Goal: Task Accomplishment & Management: Complete application form

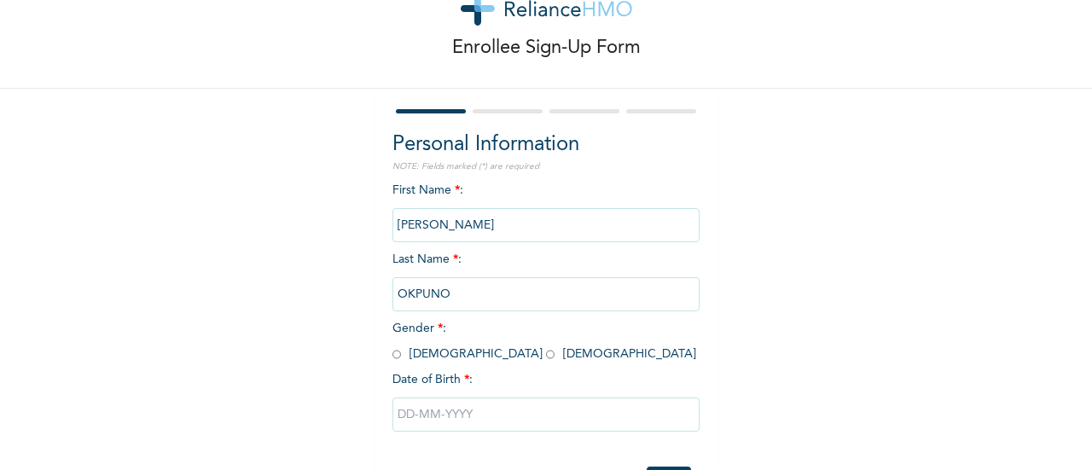
scroll to position [131, 0]
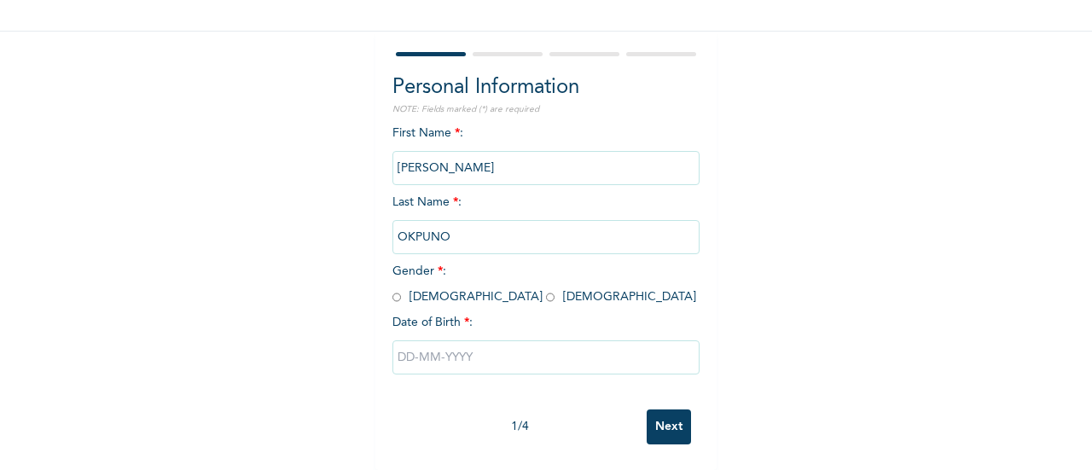
drag, startPoint x: 478, startPoint y: 151, endPoint x: 368, endPoint y: 142, distance: 111.2
click at [368, 142] on div "Enrollee Sign-Up Form Personal Information NOTE: Fields marked (*) are required…" at bounding box center [546, 176] width 1092 height 587
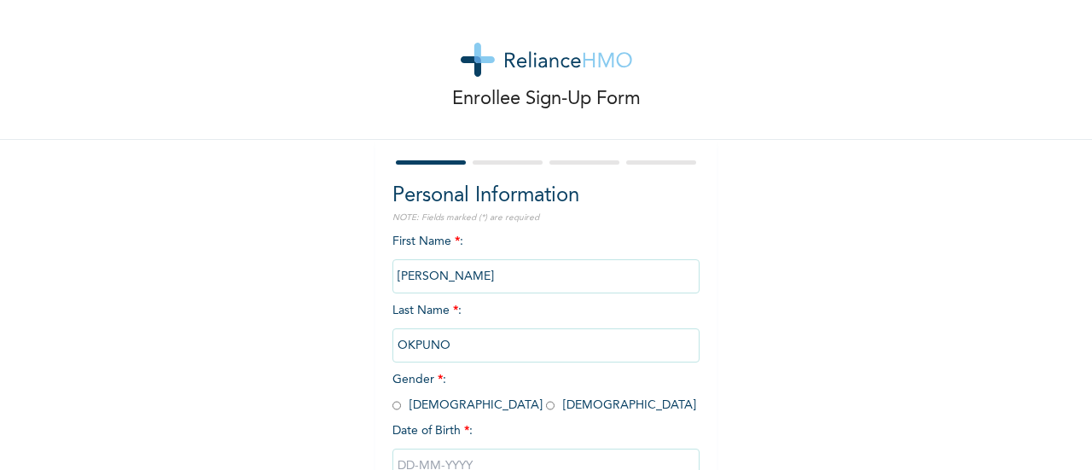
scroll to position [9, 0]
click at [288, 274] on div "Enrollee Sign-Up Form Personal Information NOTE: Fields marked (*) are required…" at bounding box center [546, 284] width 1092 height 587
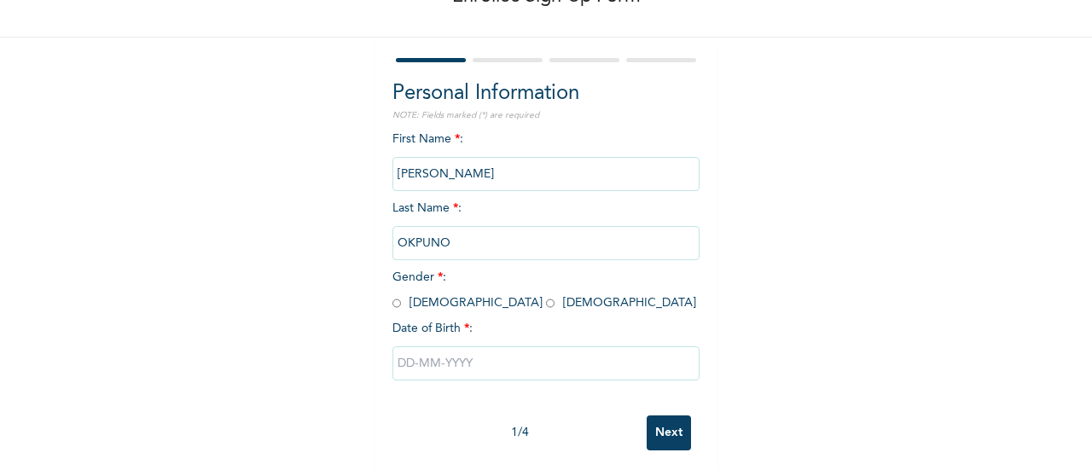
scroll to position [114, 0]
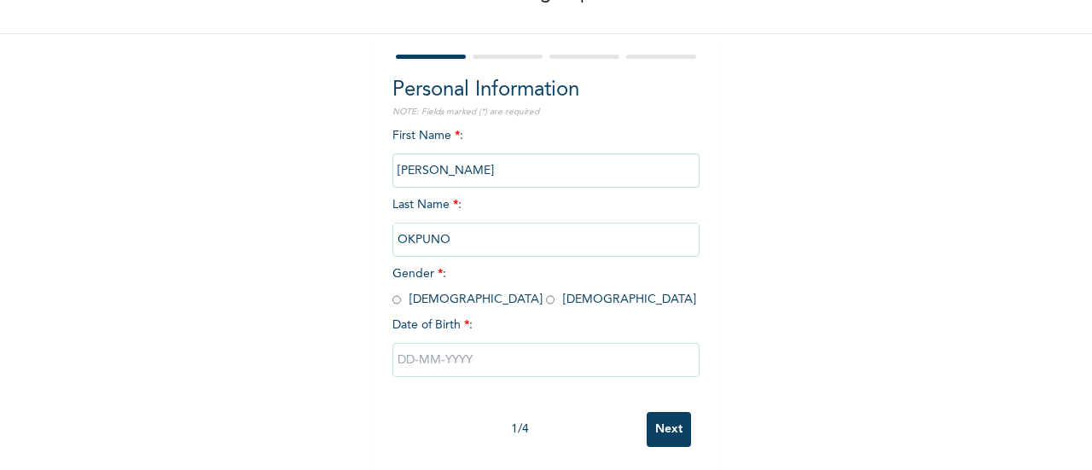
click at [452, 259] on div "First Name * : [PERSON_NAME] Last Name * : OKPUNO Gender * : [DEMOGRAPHIC_DATA]…" at bounding box center [545, 265] width 307 height 276
click at [459, 252] on input "OKPUNO" at bounding box center [545, 240] width 307 height 34
drag, startPoint x: 469, startPoint y: 165, endPoint x: 366, endPoint y: 185, distance: 105.0
click at [366, 185] on div "Enrollee Sign-Up Form Personal Information NOTE: Fields marked (*) are required…" at bounding box center [546, 179] width 1092 height 587
click at [239, 193] on div "Enrollee Sign-Up Form Personal Information NOTE: Fields marked (*) are required…" at bounding box center [546, 179] width 1092 height 587
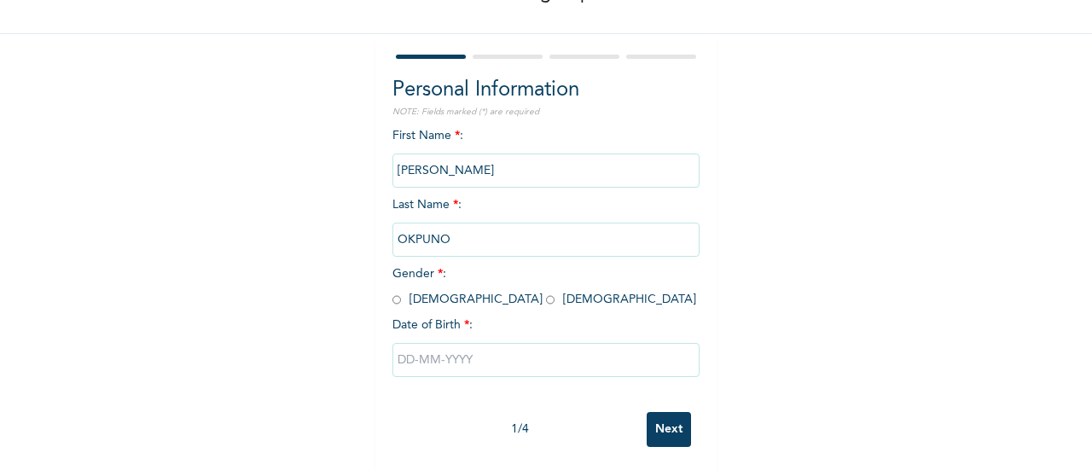
scroll to position [118, 0]
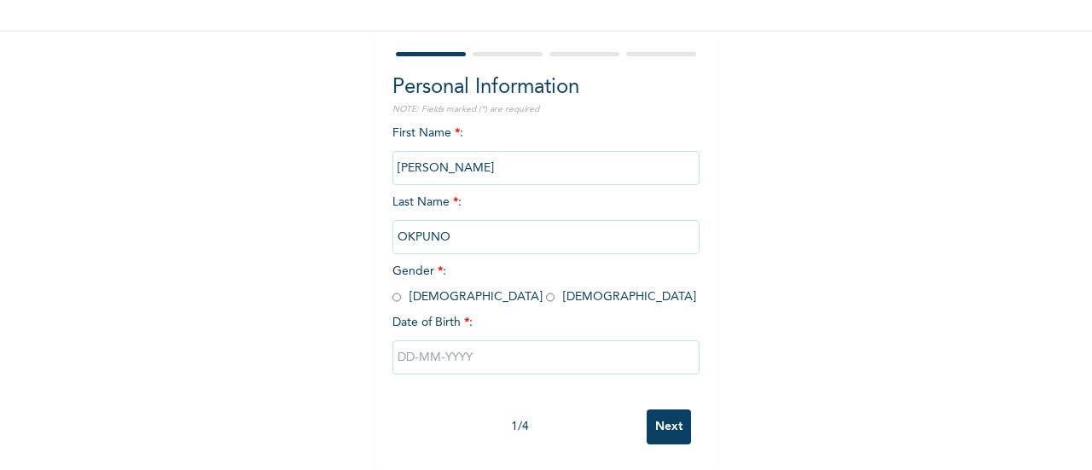
click at [660, 424] on input "Next" at bounding box center [668, 426] width 44 height 35
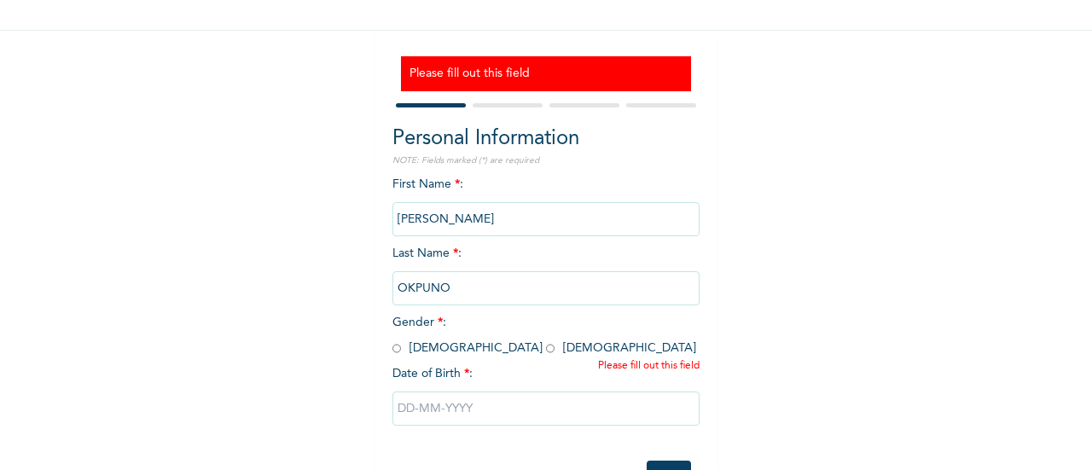
scroll to position [183, 0]
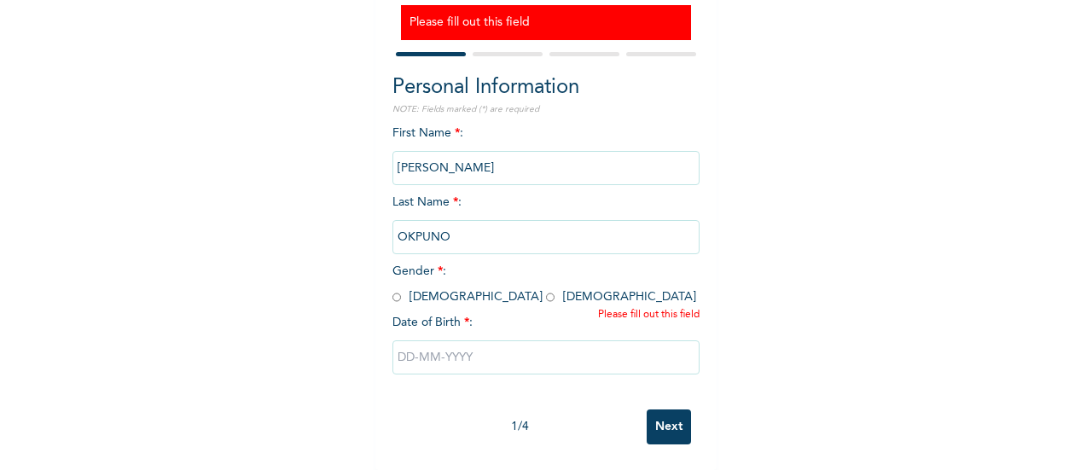
drag, startPoint x: 448, startPoint y: 224, endPoint x: 374, endPoint y: 225, distance: 74.2
click at [375, 225] on div "Please fill out this field Personal Information NOTE: Fields marked (*) are req…" at bounding box center [545, 225] width 341 height 490
click at [438, 343] on input "text" at bounding box center [545, 357] width 307 height 34
select select "7"
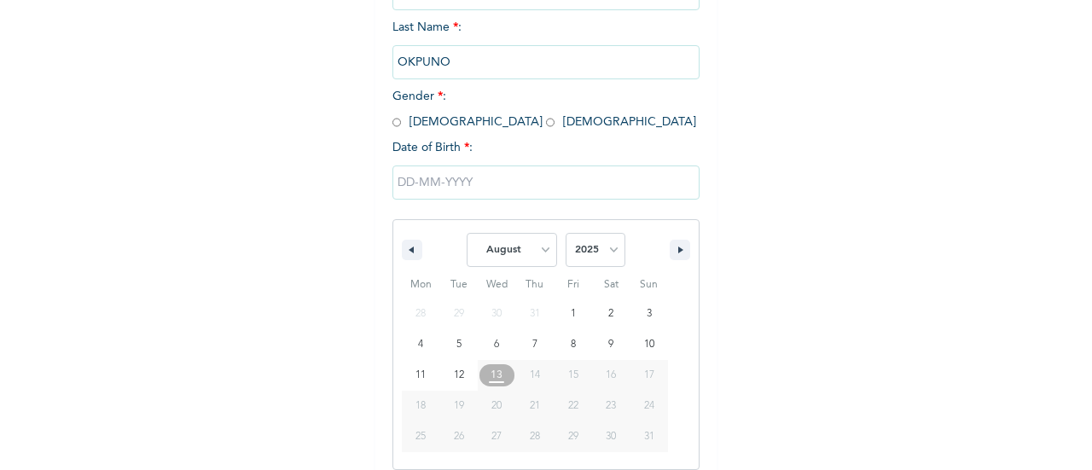
scroll to position [358, 0]
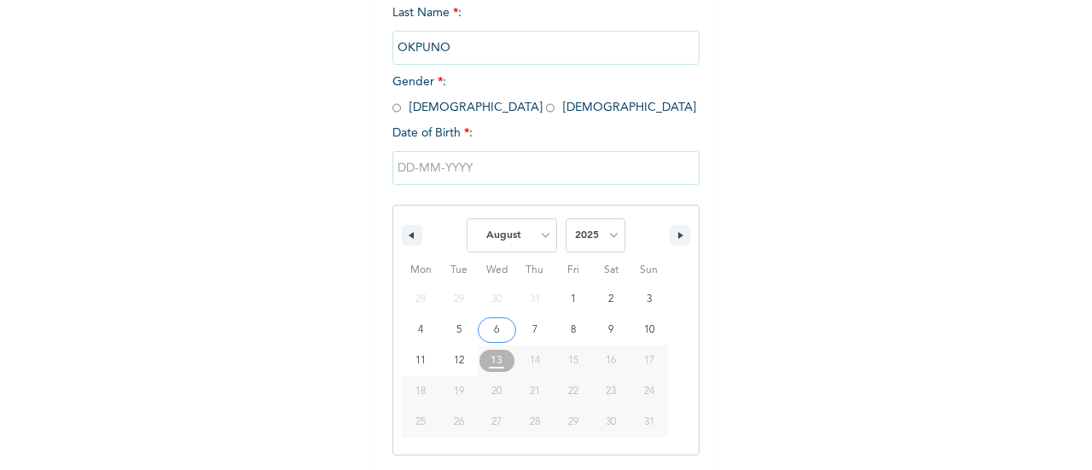
type input "[DATE]"
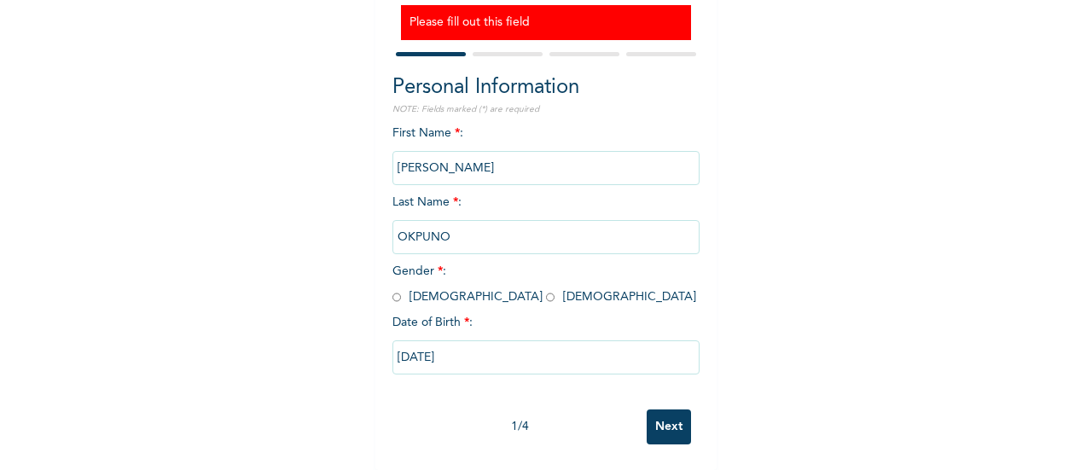
click at [392, 289] on input "radio" at bounding box center [396, 297] width 9 height 16
radio input "true"
click at [444, 227] on input "OKPUNO" at bounding box center [545, 237] width 307 height 34
click at [466, 220] on input "OKPUNO" at bounding box center [545, 237] width 307 height 34
click at [454, 222] on input "OKPUNO" at bounding box center [545, 237] width 307 height 34
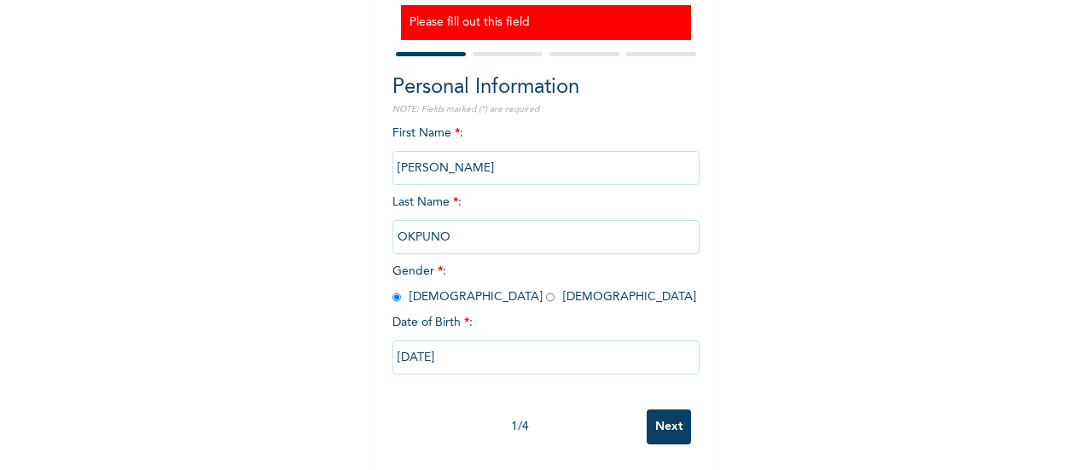
click at [454, 222] on input "OKPUNO" at bounding box center [545, 237] width 307 height 34
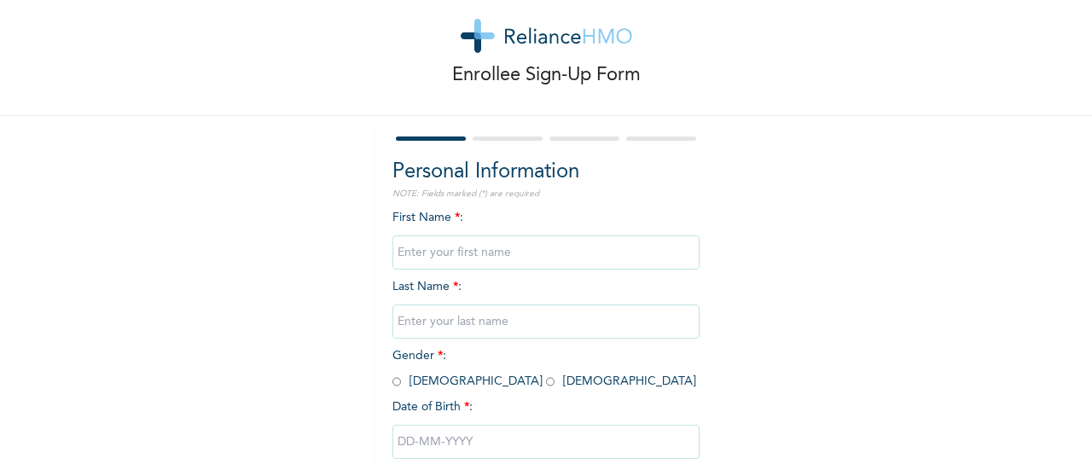
scroll to position [31, 0]
click at [478, 258] on input "text" at bounding box center [545, 254] width 307 height 34
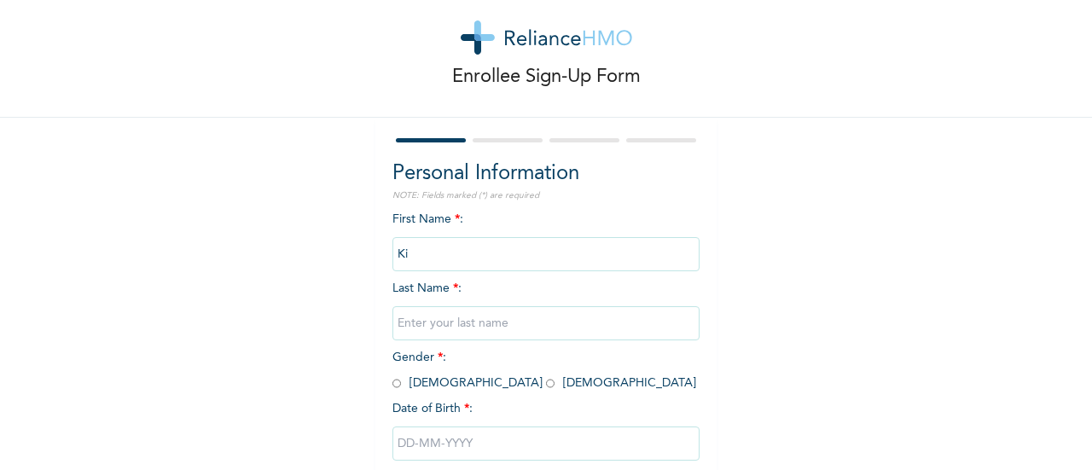
type input "K"
type input "KINIKANWO"
type input "AMADI"
click at [392, 388] on input "radio" at bounding box center [396, 383] width 9 height 16
radio input "true"
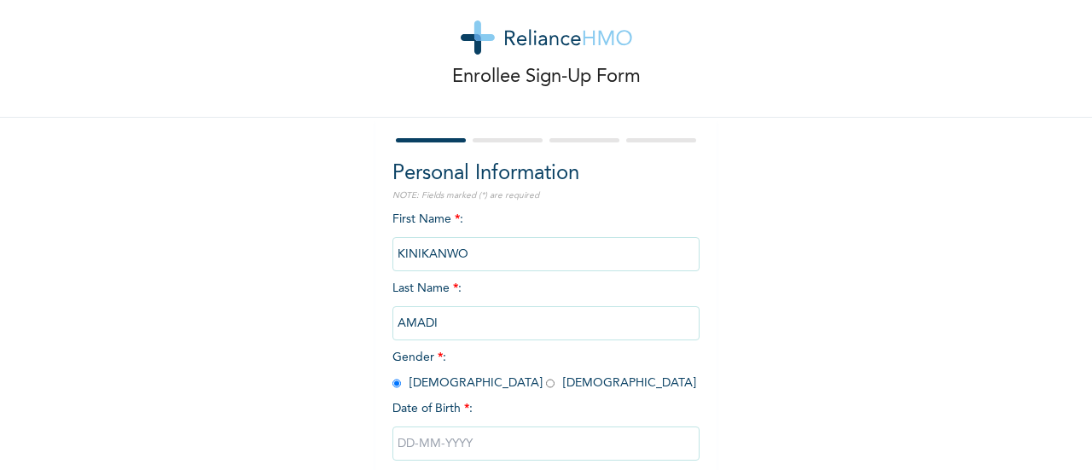
scroll to position [131, 0]
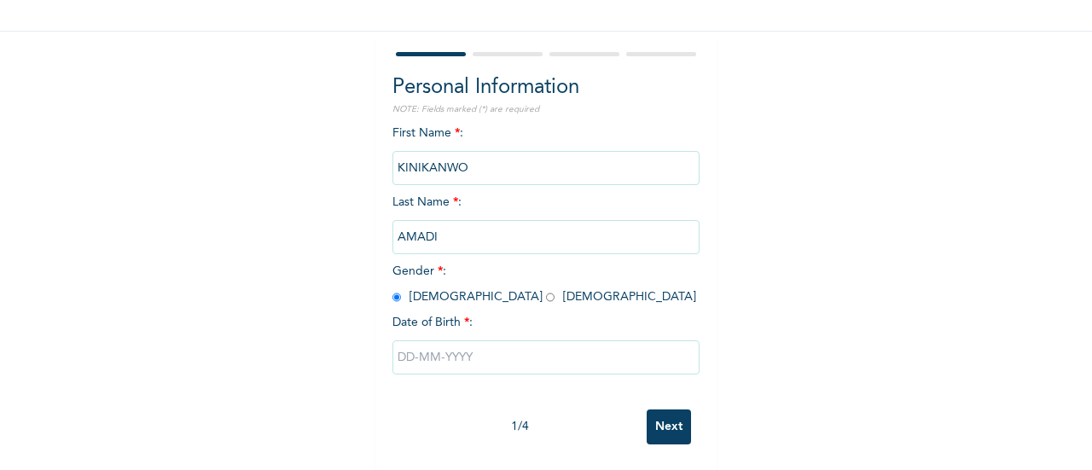
click at [401, 351] on input "text" at bounding box center [545, 357] width 307 height 34
select select "7"
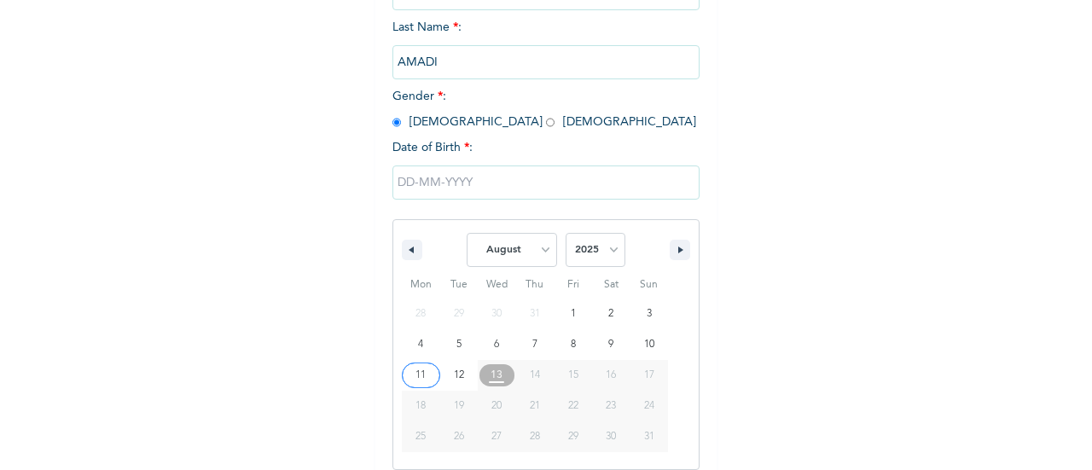
scroll to position [306, 0]
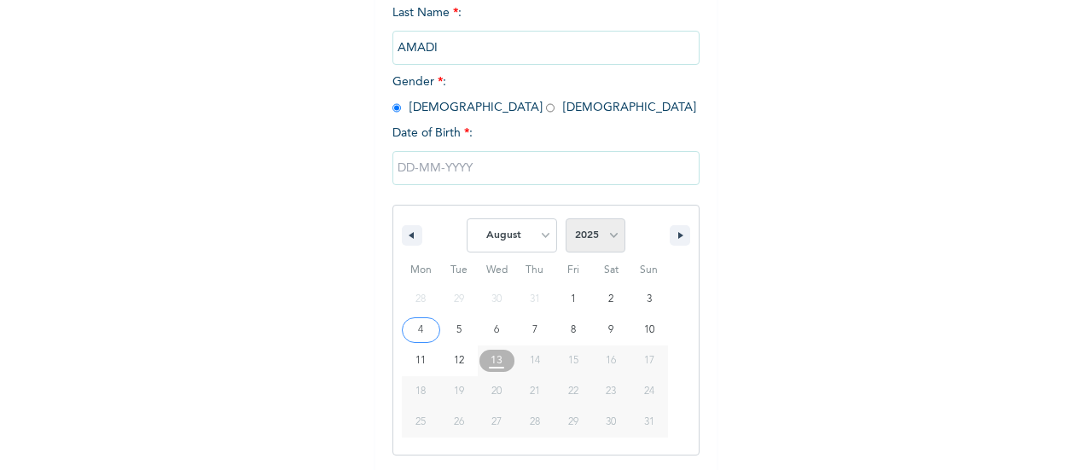
click at [597, 250] on select "2025 2024 2023 2022 2021 2020 2019 2018 2017 2016 2015 2014 2013 2012 2011 2010…" at bounding box center [595, 235] width 60 height 34
select select "1985"
click at [565, 220] on select "2025 2024 2023 2022 2021 2020 2019 2018 2017 2016 2015 2014 2013 2012 2011 2010…" at bounding box center [595, 235] width 60 height 34
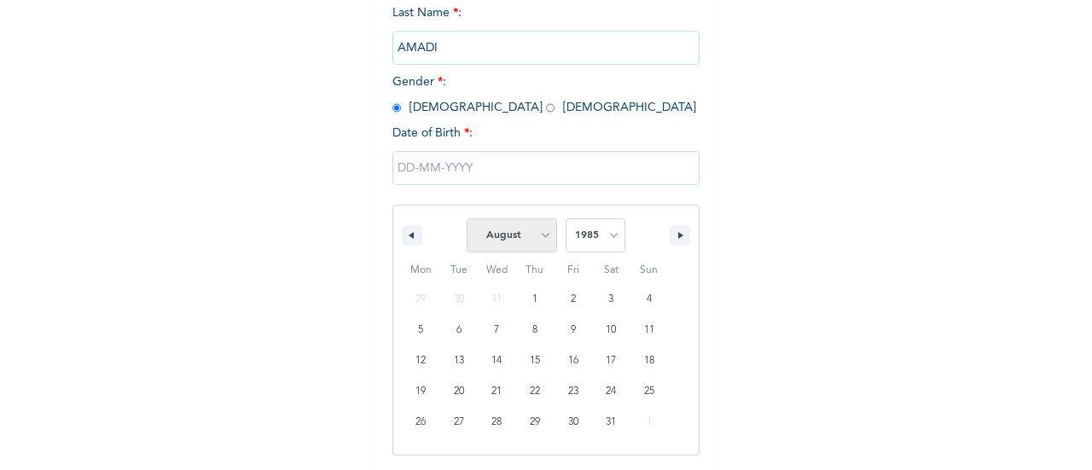
click at [507, 241] on select "January February March April May June July August September October November De…" at bounding box center [512, 235] width 90 height 34
select select "1"
click at [467, 220] on select "January February March April May June July August September October November De…" at bounding box center [512, 235] width 90 height 34
type input "02/20/1985"
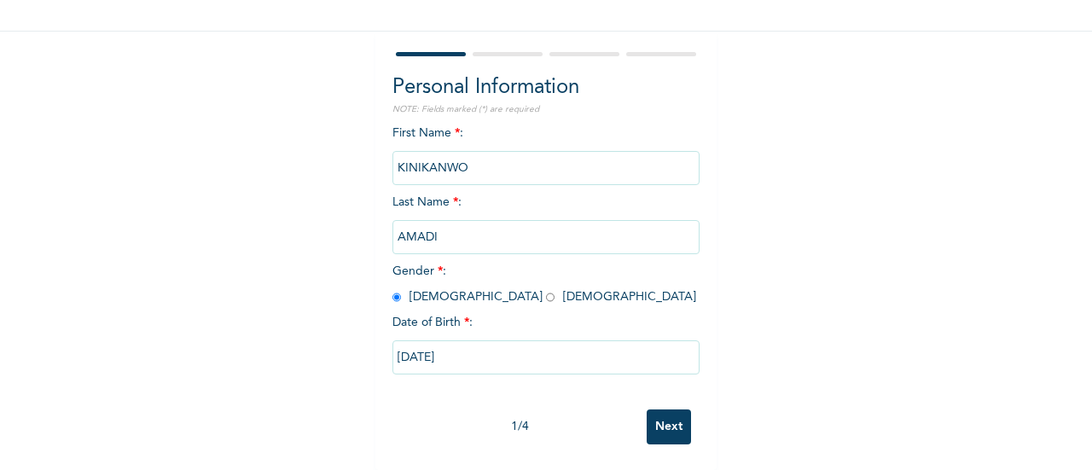
click at [670, 415] on input "Next" at bounding box center [668, 426] width 44 height 35
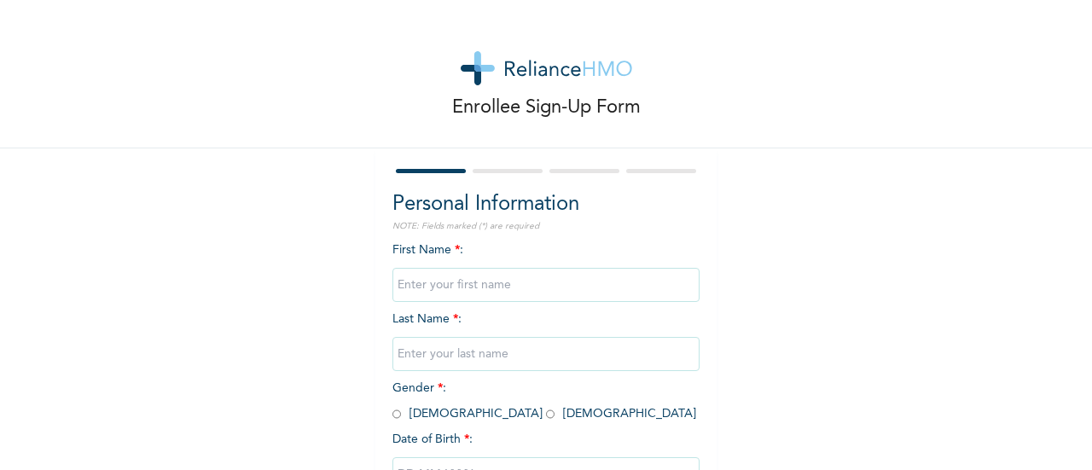
click at [445, 281] on input "text" at bounding box center [545, 285] width 307 height 34
type input "Kinikanwo"
type input "Amadi"
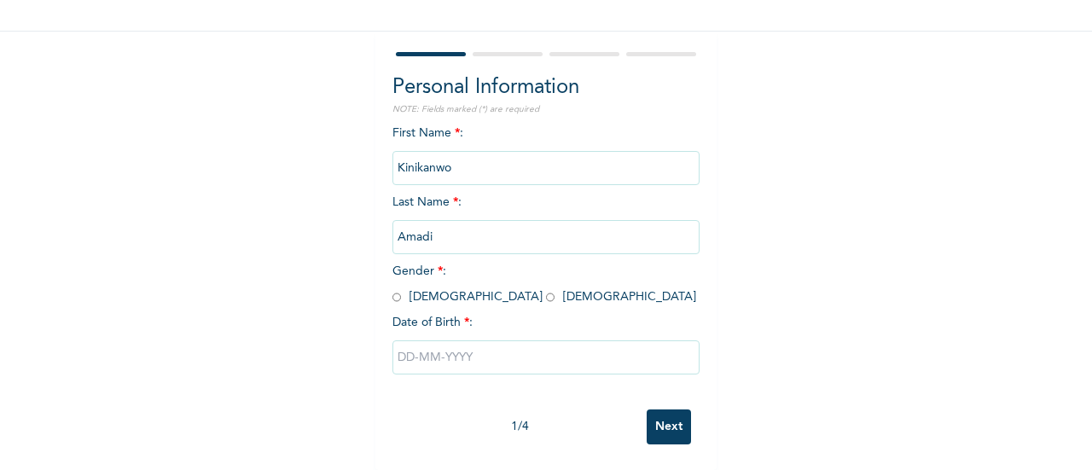
click at [397, 281] on span "Gender * : Male Female" at bounding box center [544, 284] width 304 height 38
click at [392, 289] on input "radio" at bounding box center [396, 297] width 9 height 16
radio input "true"
click at [473, 345] on input "text" at bounding box center [545, 357] width 307 height 34
select select "7"
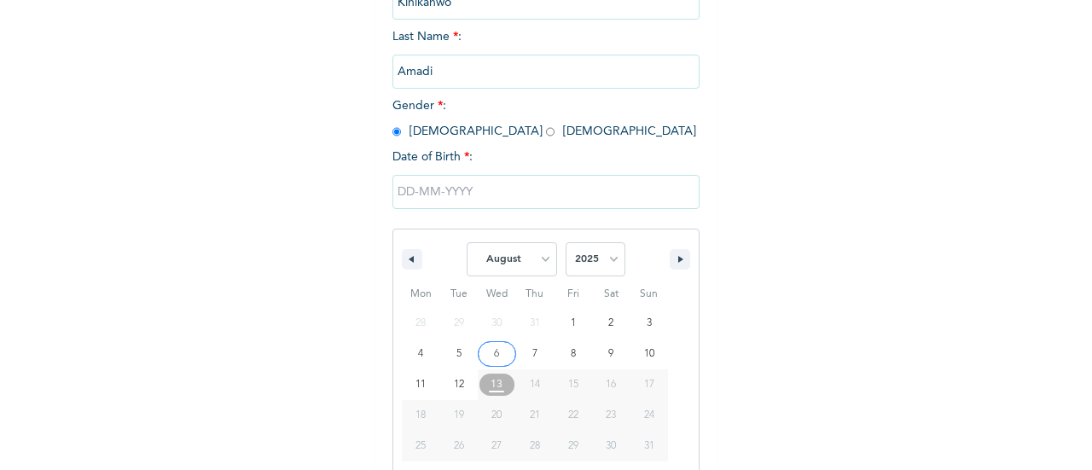
scroll to position [306, 0]
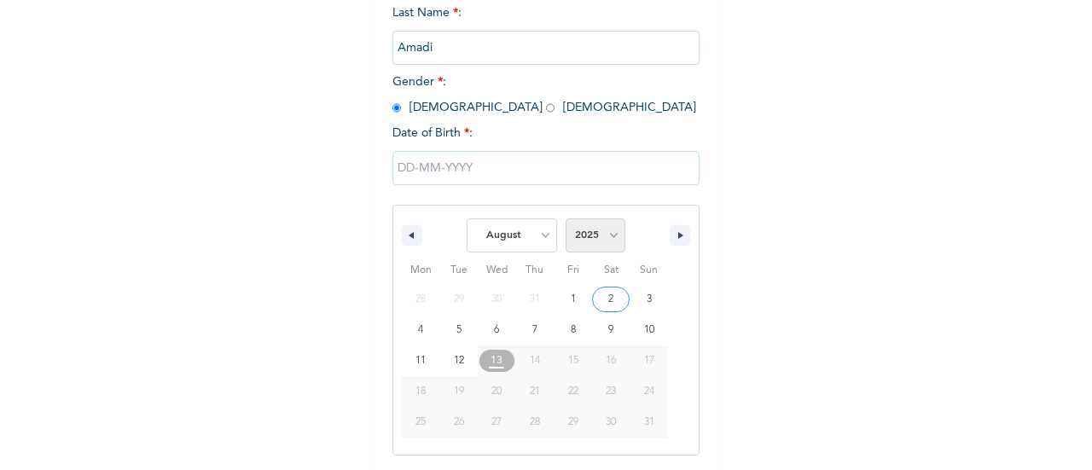
click at [612, 233] on select "2025 2024 2023 2022 2021 2020 2019 2018 2017 2016 2015 2014 2013 2012 2011 2010…" at bounding box center [595, 235] width 60 height 34
select select "1985"
click at [565, 220] on select "2025 2024 2023 2022 2021 2020 2019 2018 2017 2016 2015 2014 2013 2012 2011 2010…" at bounding box center [595, 235] width 60 height 34
type input "08/20/1985"
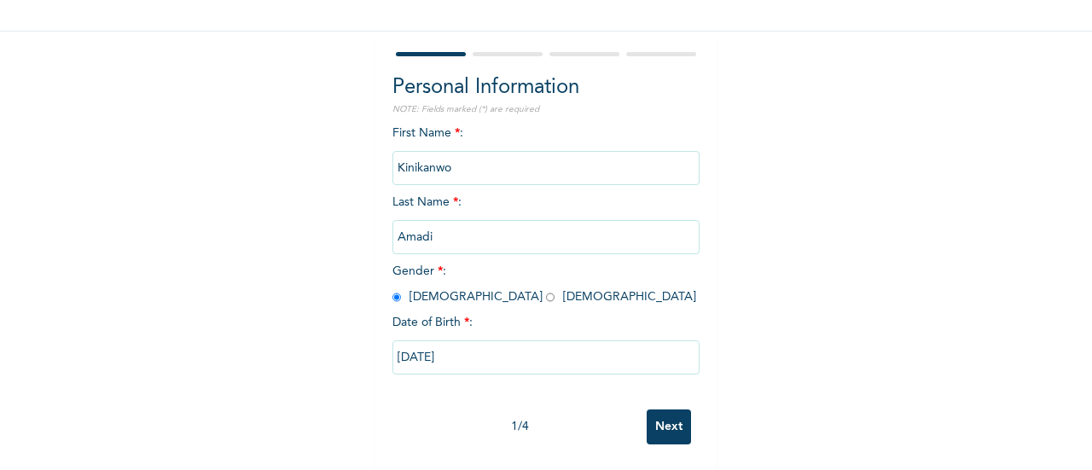
click at [518, 350] on input "08/20/1985" at bounding box center [545, 357] width 307 height 34
select select "7"
select select "1985"
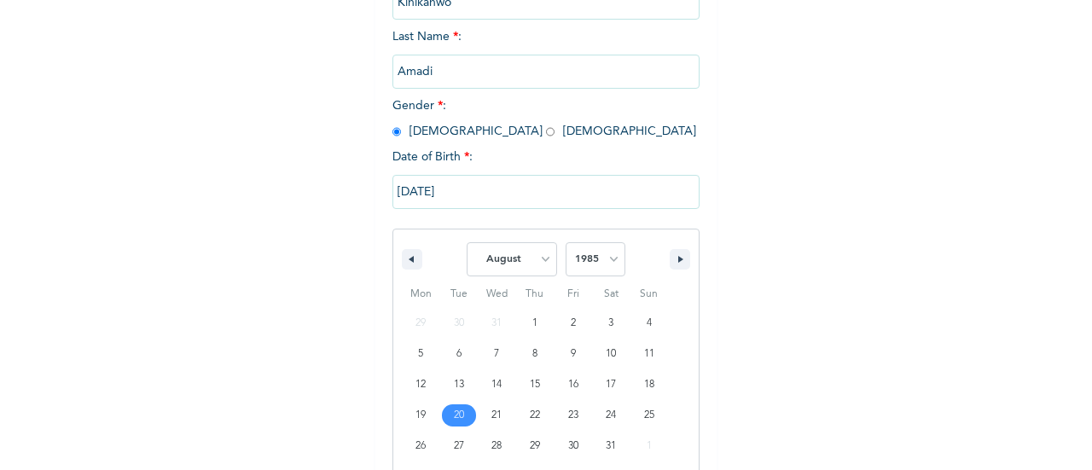
scroll to position [306, 0]
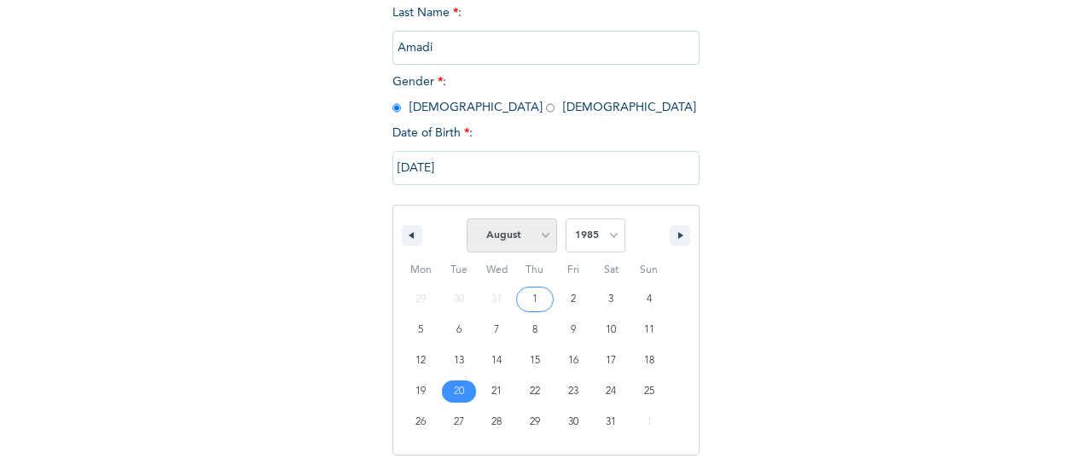
click at [516, 241] on select "January February March April May June July August September October November De…" at bounding box center [512, 235] width 90 height 34
select select "1"
click at [467, 220] on select "January February March April May June July August September October November De…" at bounding box center [512, 235] width 90 height 34
type input "02/20/1985"
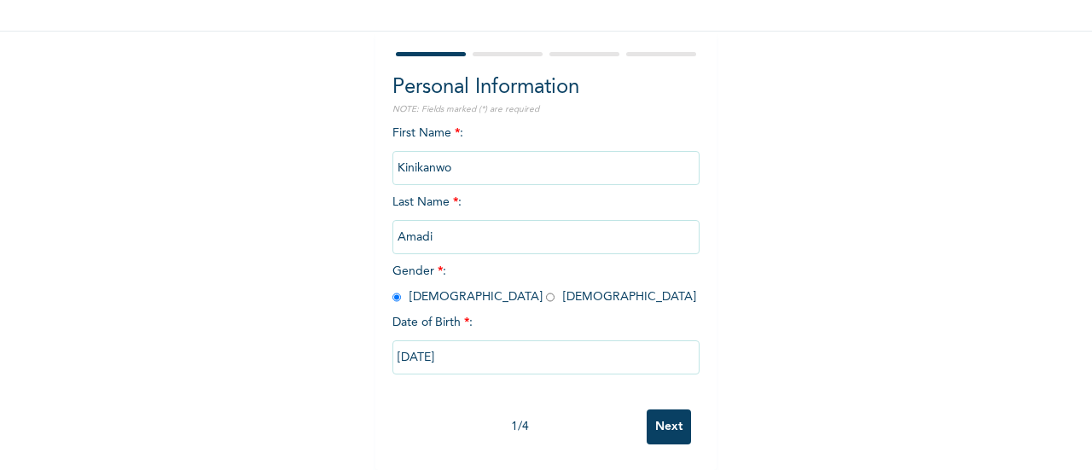
click at [663, 412] on input "Next" at bounding box center [668, 426] width 44 height 35
